Goal: Transaction & Acquisition: Purchase product/service

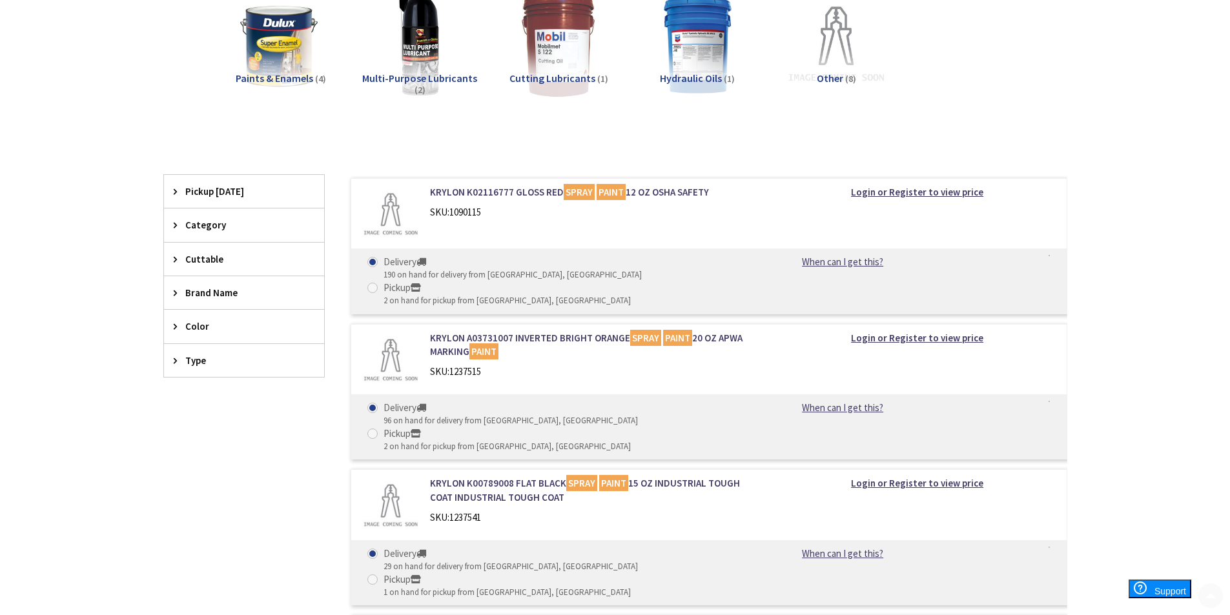
scroll to position [215, 0]
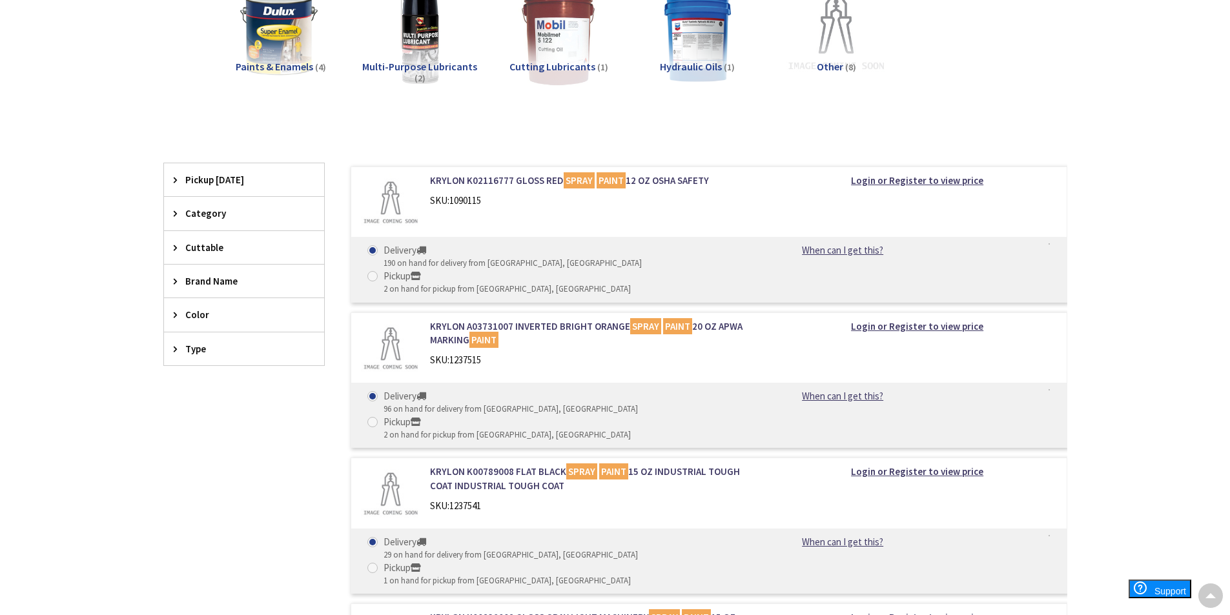
type input "[PERSON_NAME][GEOGRAPHIC_DATA], [PERSON_NAME][GEOGRAPHIC_DATA], [GEOGRAPHIC_DAT…"
click at [192, 317] on span "Color" at bounding box center [237, 315] width 105 height 14
click at [203, 473] on button "Show more" at bounding box center [244, 473] width 160 height 22
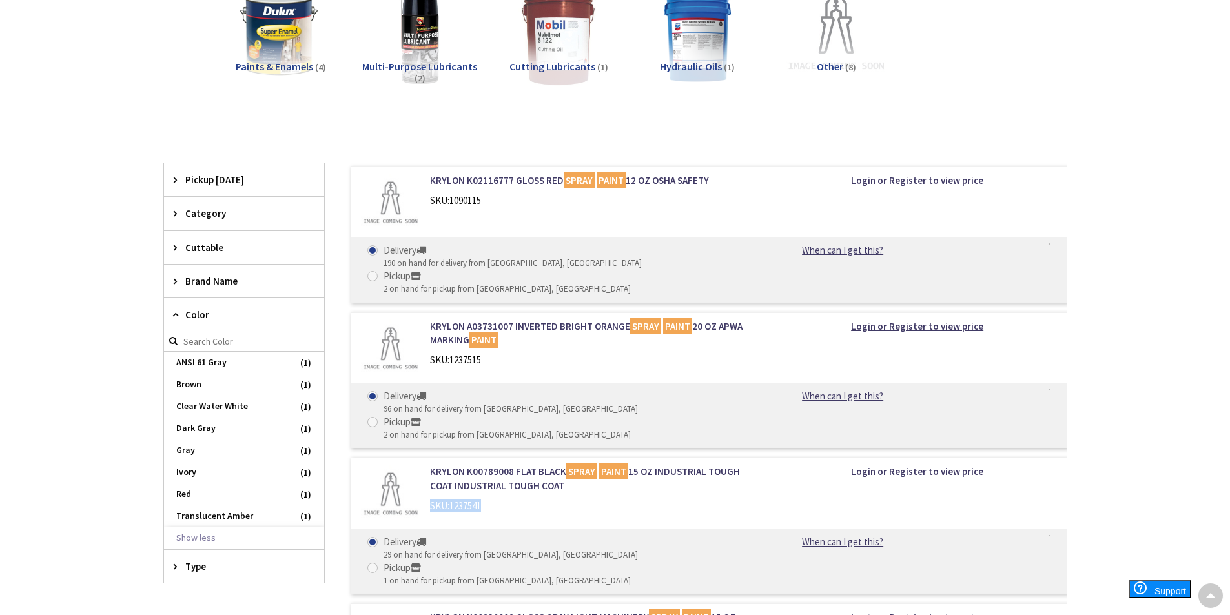
drag, startPoint x: 486, startPoint y: 454, endPoint x: 428, endPoint y: 451, distance: 58.2
click at [428, 465] on div "KRYLON K00789008 FLAT BLACK SPRAY PAINT 15 OZ INDUSTRIAL TOUGH COAT INDUSTRIAL …" at bounding box center [594, 492] width 348 height 54
copy div "SKU: 1237541"
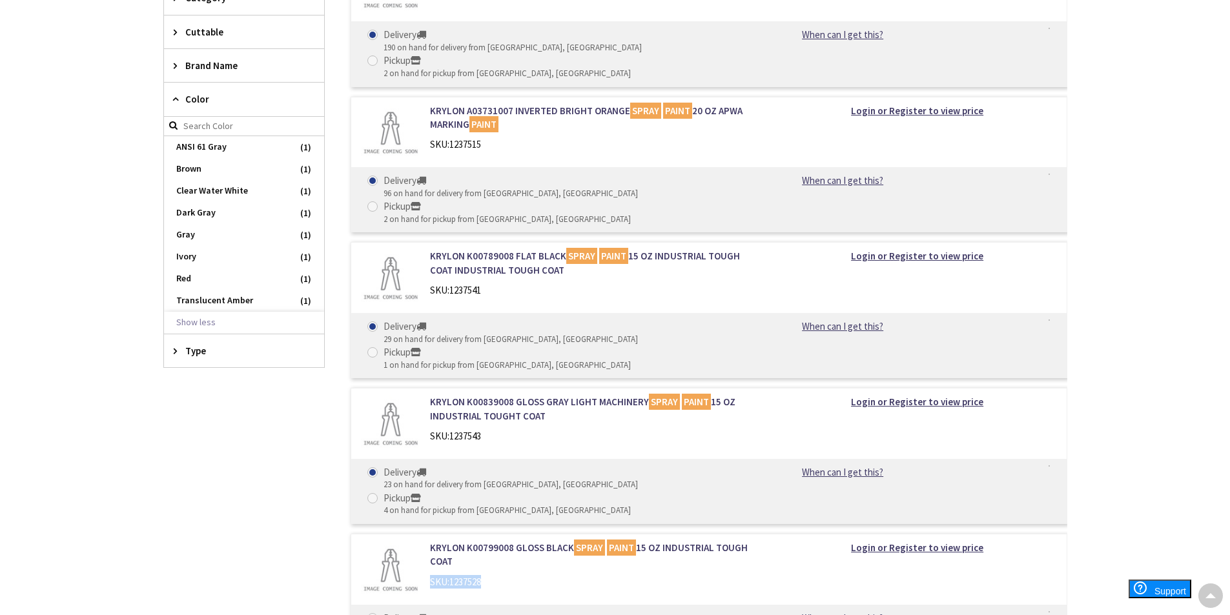
drag, startPoint x: 491, startPoint y: 477, endPoint x: 426, endPoint y: 489, distance: 65.6
click at [426, 541] on div "KRYLON K00799008 GLOSS BLACK SPRAY PAINT 15 OZ INDUSTRIAL TOUGH COAT SKU: 12375…" at bounding box center [594, 568] width 348 height 54
copy div "SKU: 1237528"
